Goal: Use online tool/utility: Utilize a website feature to perform a specific function

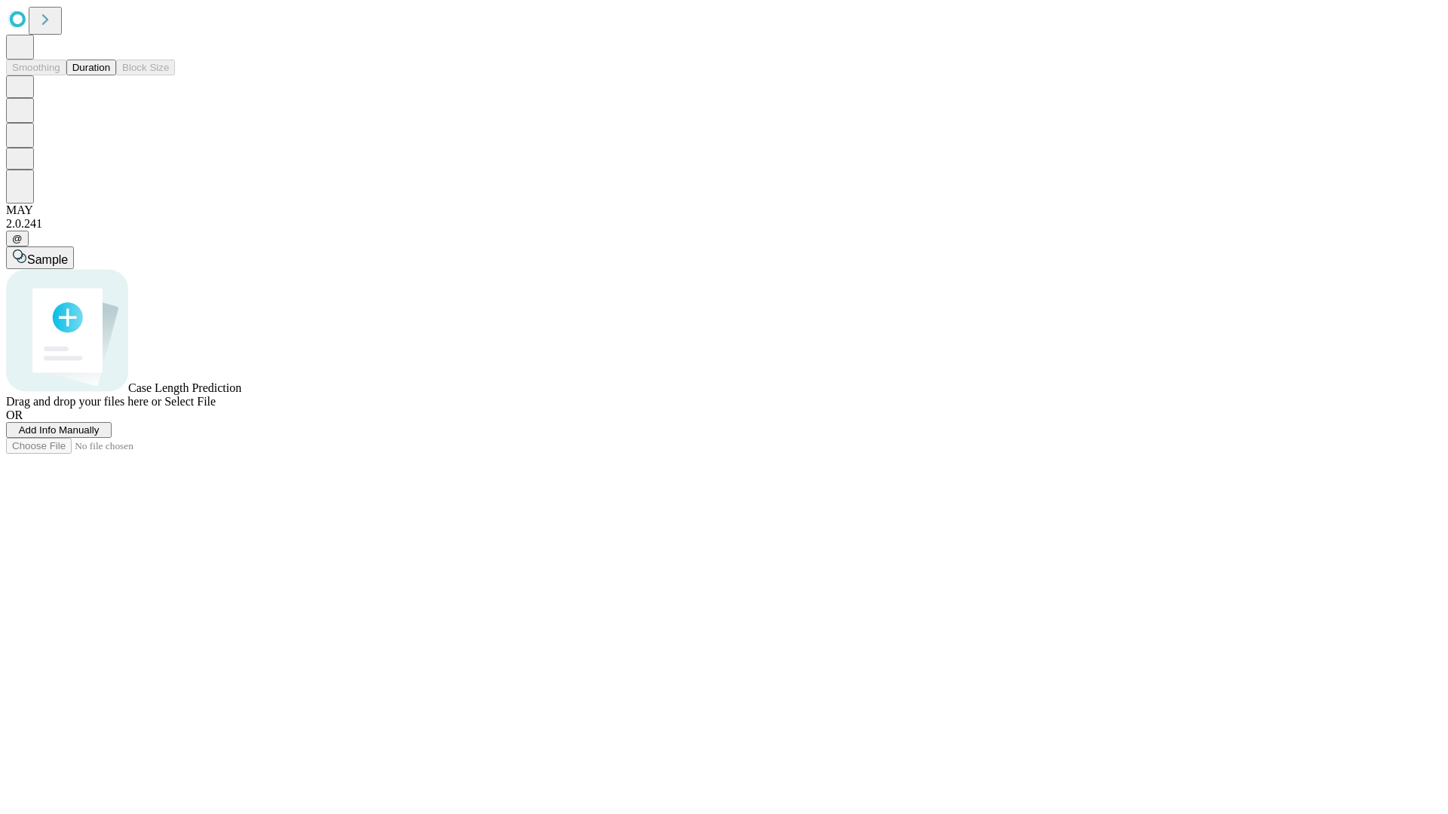
click at [110, 75] on button "Duration" at bounding box center [91, 68] width 50 height 16
click at [68, 253] on span "Sample" at bounding box center [47, 259] width 41 height 13
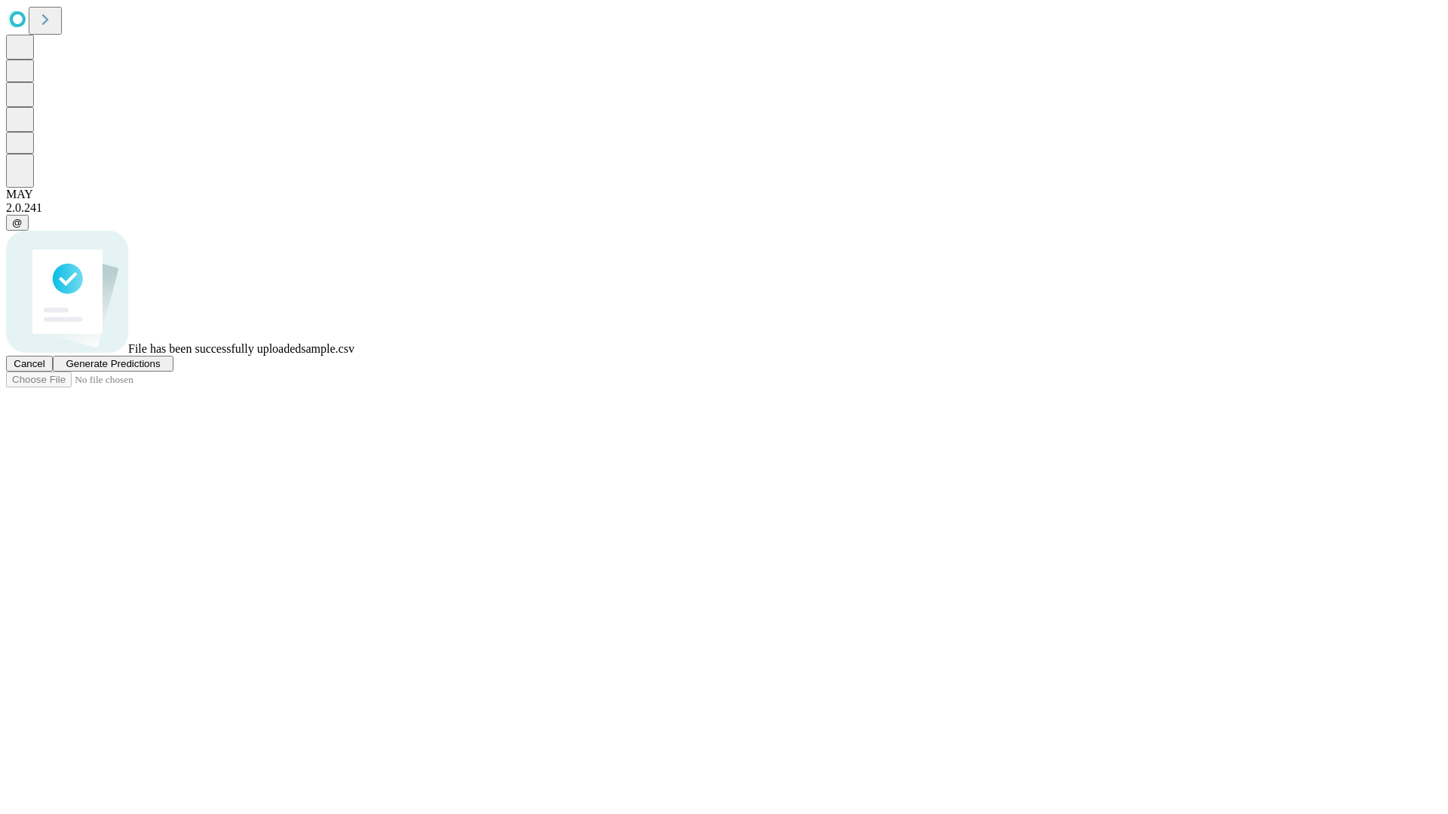
click at [160, 370] on span "Generate Predictions" at bounding box center [113, 363] width 94 height 11
